Goal: Task Accomplishment & Management: Use online tool/utility

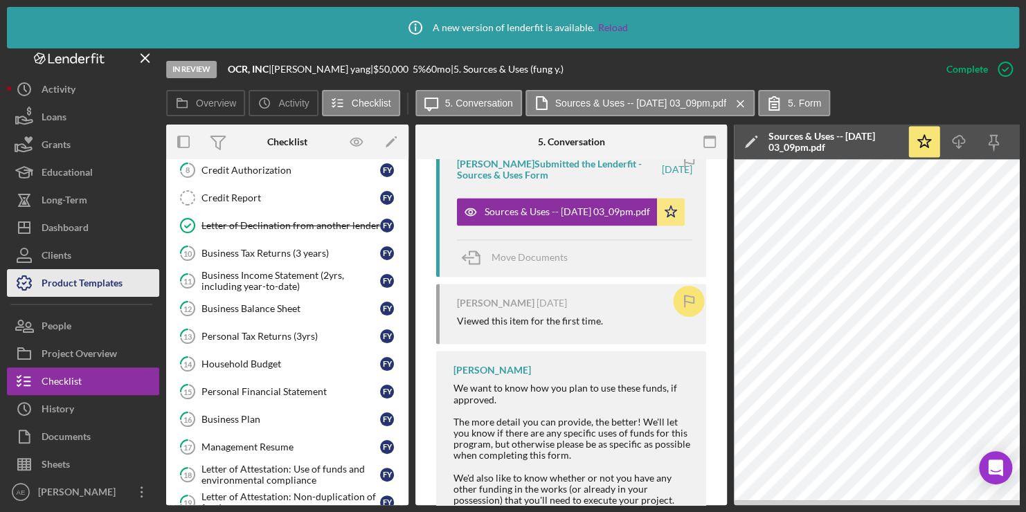
scroll to position [8, 0]
click at [96, 277] on div "Product Templates" at bounding box center [82, 283] width 81 height 31
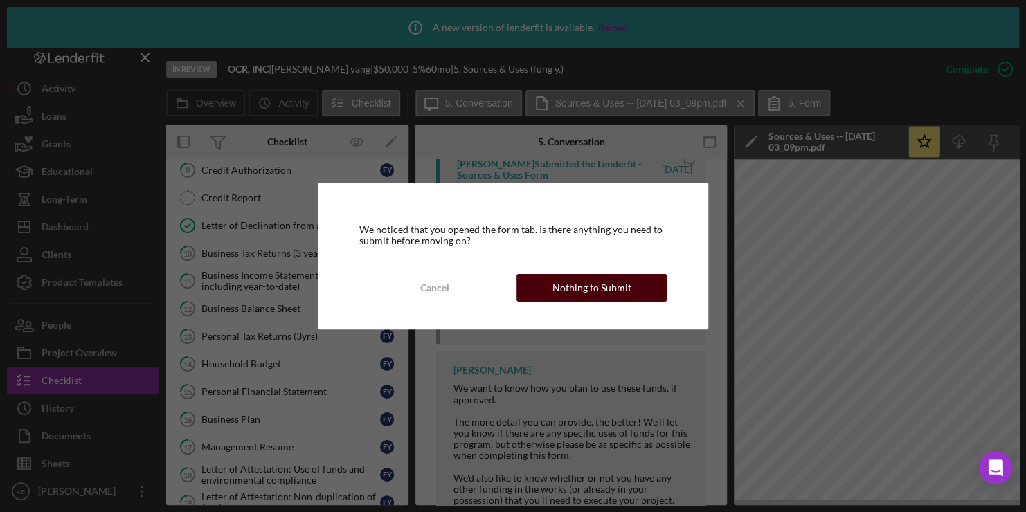
click at [554, 291] on button "Nothing to Submit" at bounding box center [591, 288] width 150 height 28
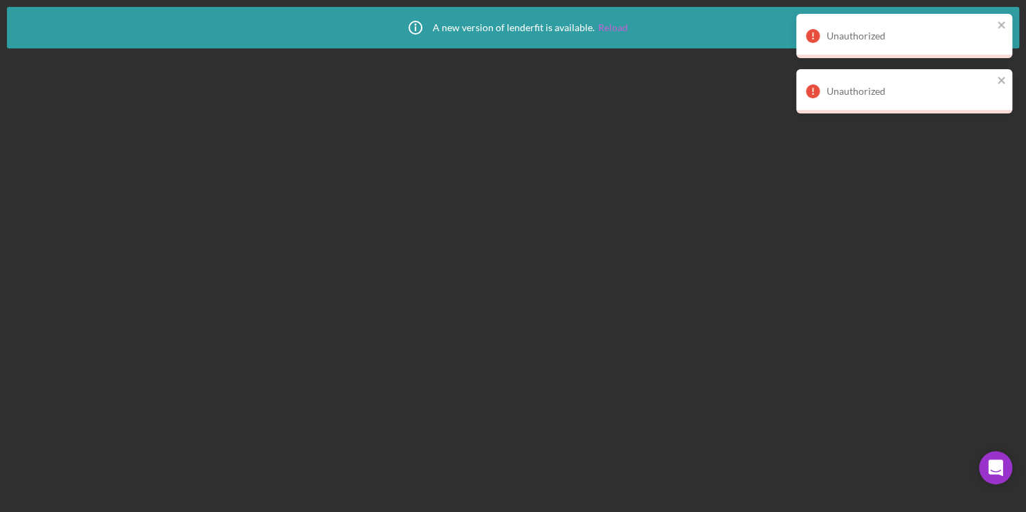
click at [612, 28] on link "Reload" at bounding box center [613, 27] width 30 height 11
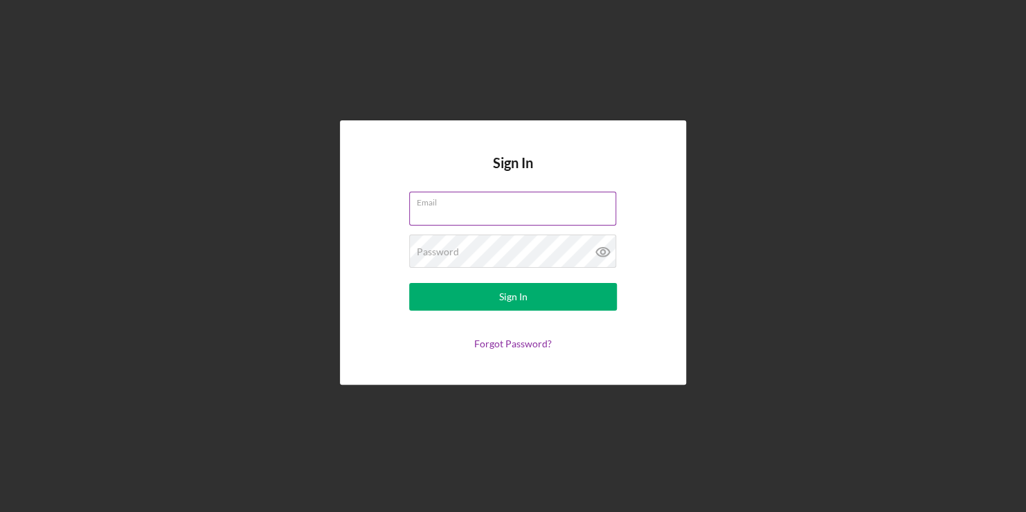
click at [544, 199] on label "Email" at bounding box center [516, 199] width 199 height 15
click at [544, 199] on input "Email" at bounding box center [512, 208] width 207 height 33
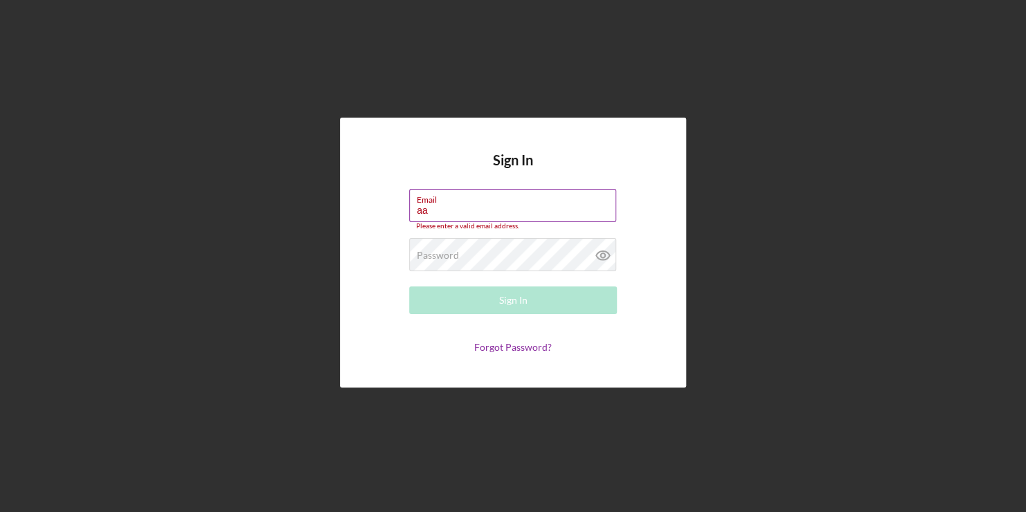
type input "[PERSON_NAME][EMAIL_ADDRESS][DOMAIN_NAME]"
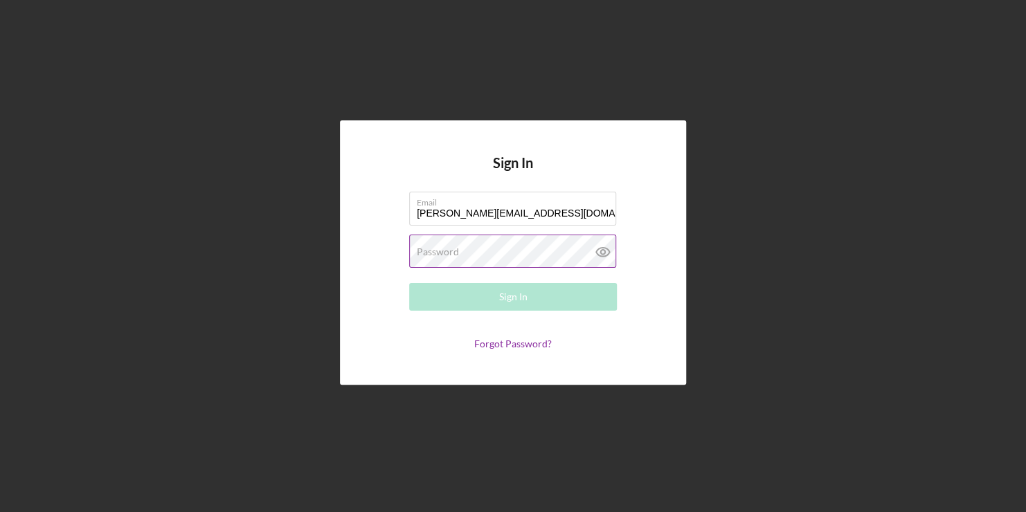
click at [482, 246] on div "Password Required" at bounding box center [513, 252] width 208 height 35
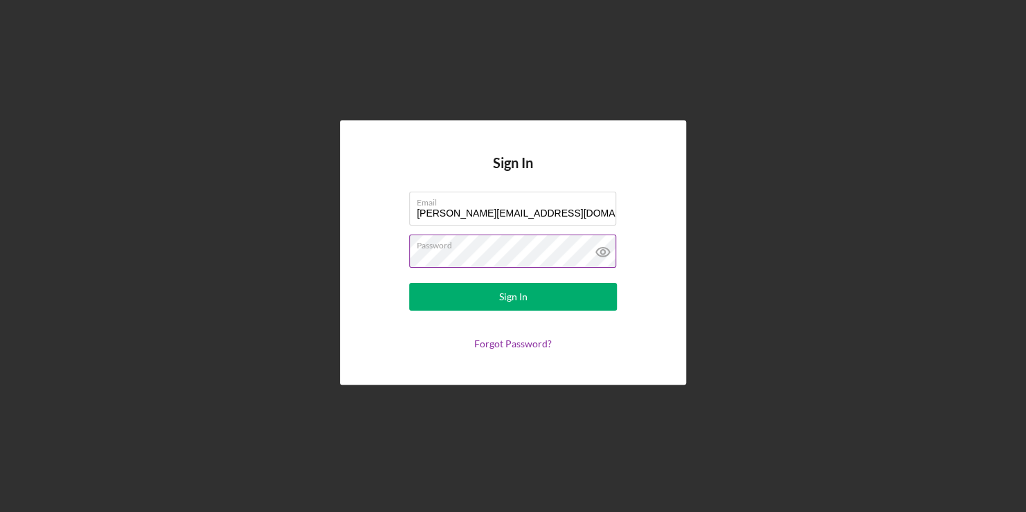
click at [409, 283] on button "Sign In" at bounding box center [513, 297] width 208 height 28
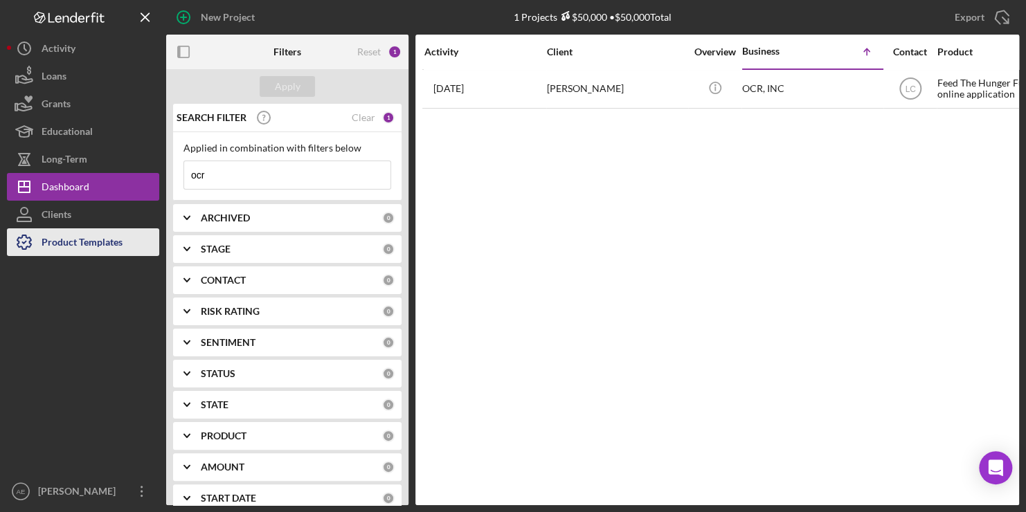
click at [75, 242] on div "Product Templates" at bounding box center [82, 243] width 81 height 31
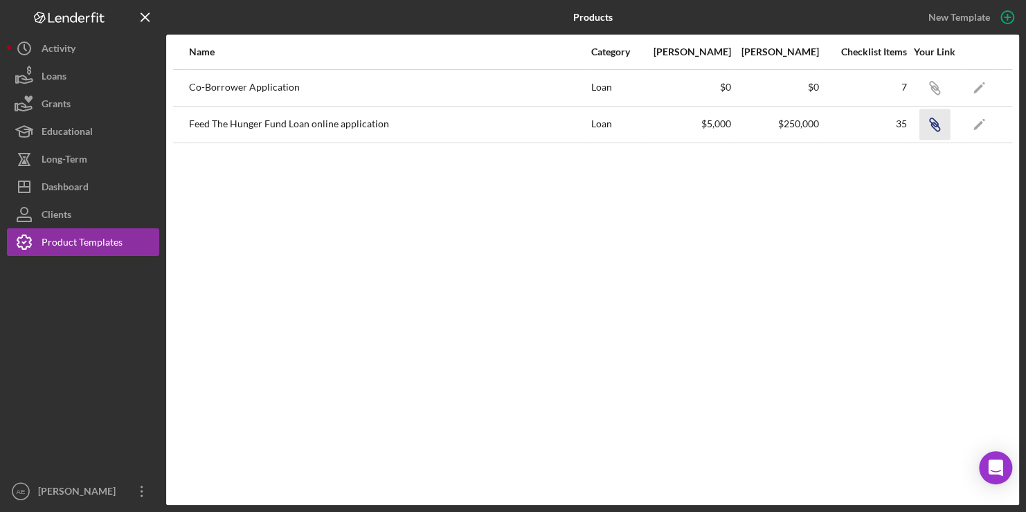
click at [930, 127] on icon "Icon/Link" at bounding box center [933, 124] width 31 height 31
click at [929, 87] on icon "Icon/Link" at bounding box center [933, 87] width 31 height 31
